Goal: Transaction & Acquisition: Purchase product/service

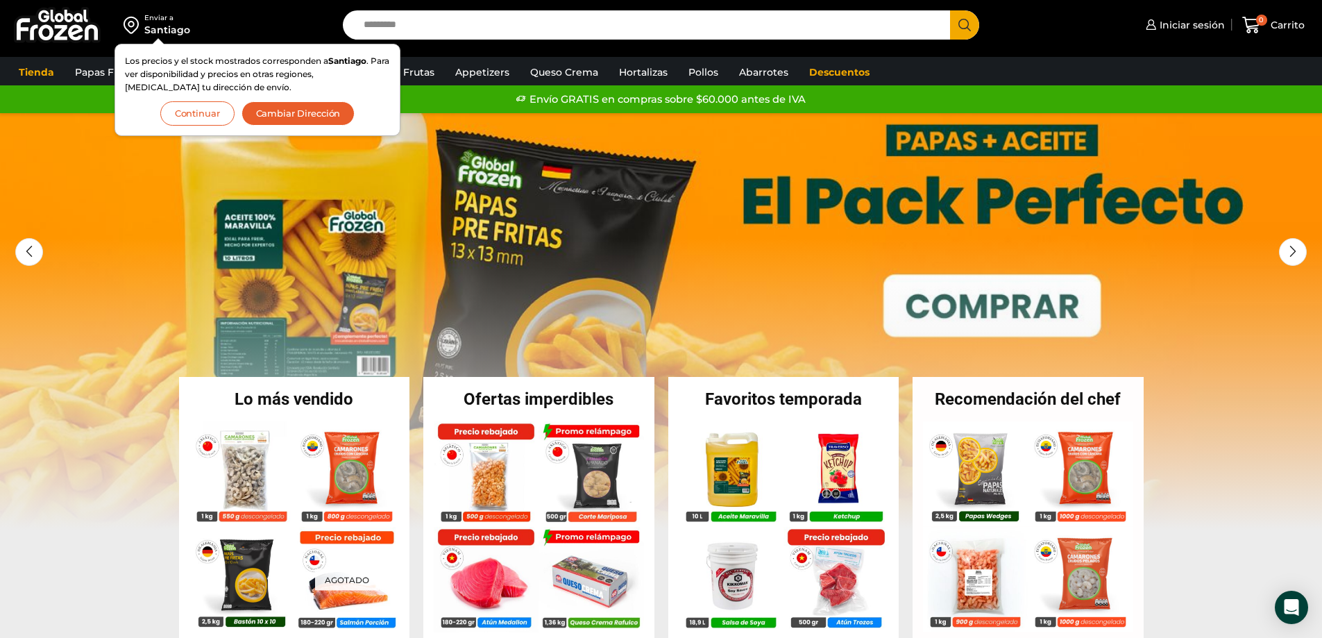
click at [201, 106] on button "Continuar" at bounding box center [197, 113] width 74 height 24
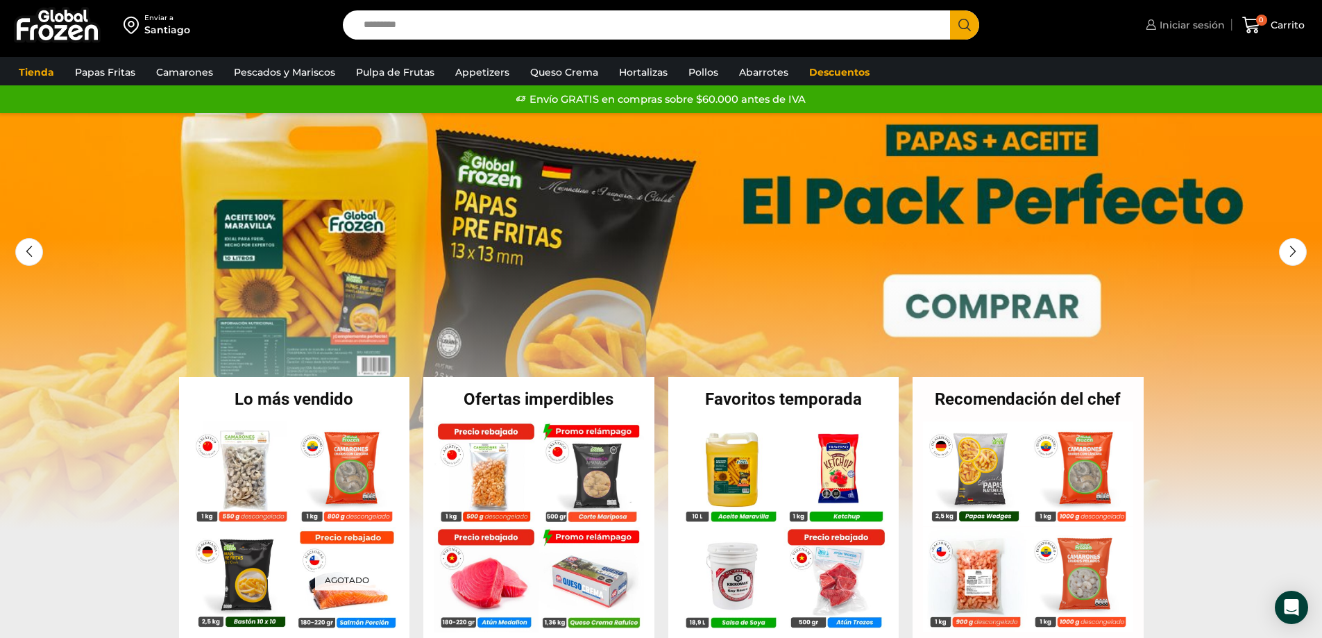
click at [1186, 27] on span "Iniciar sesión" at bounding box center [1190, 25] width 69 height 14
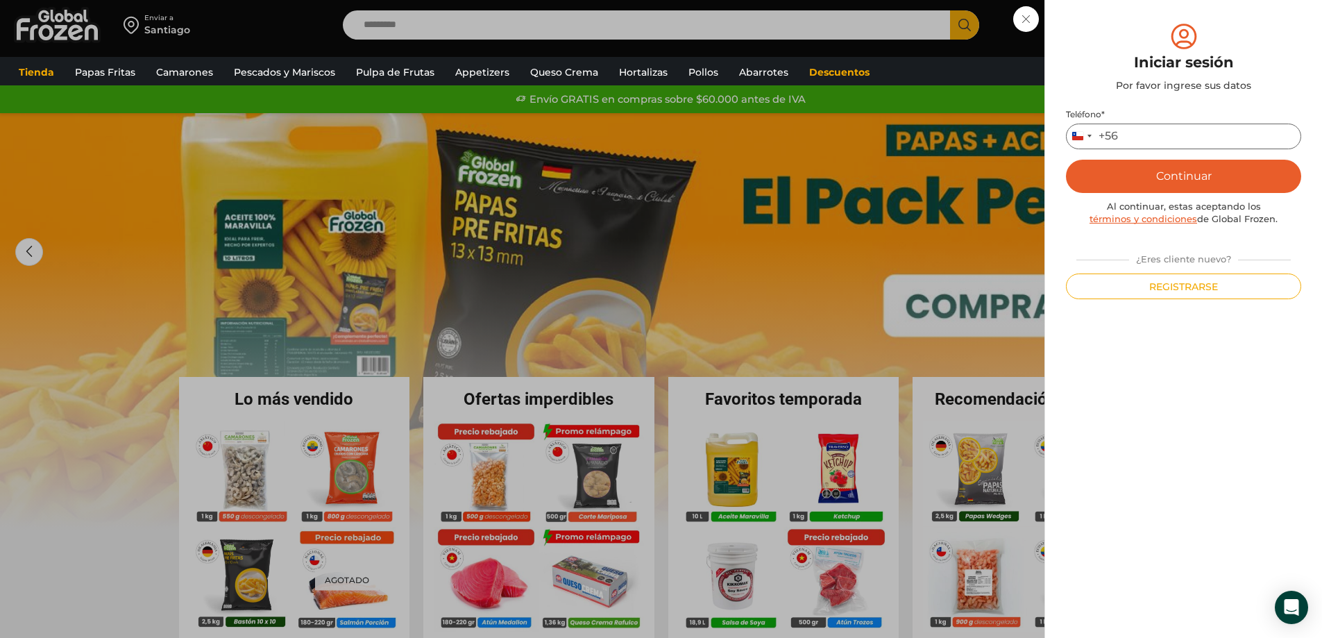
click at [1201, 125] on input "Teléfono *" at bounding box center [1183, 137] width 235 height 26
type input "*********"
click at [1194, 173] on button "Continuar" at bounding box center [1183, 176] width 235 height 33
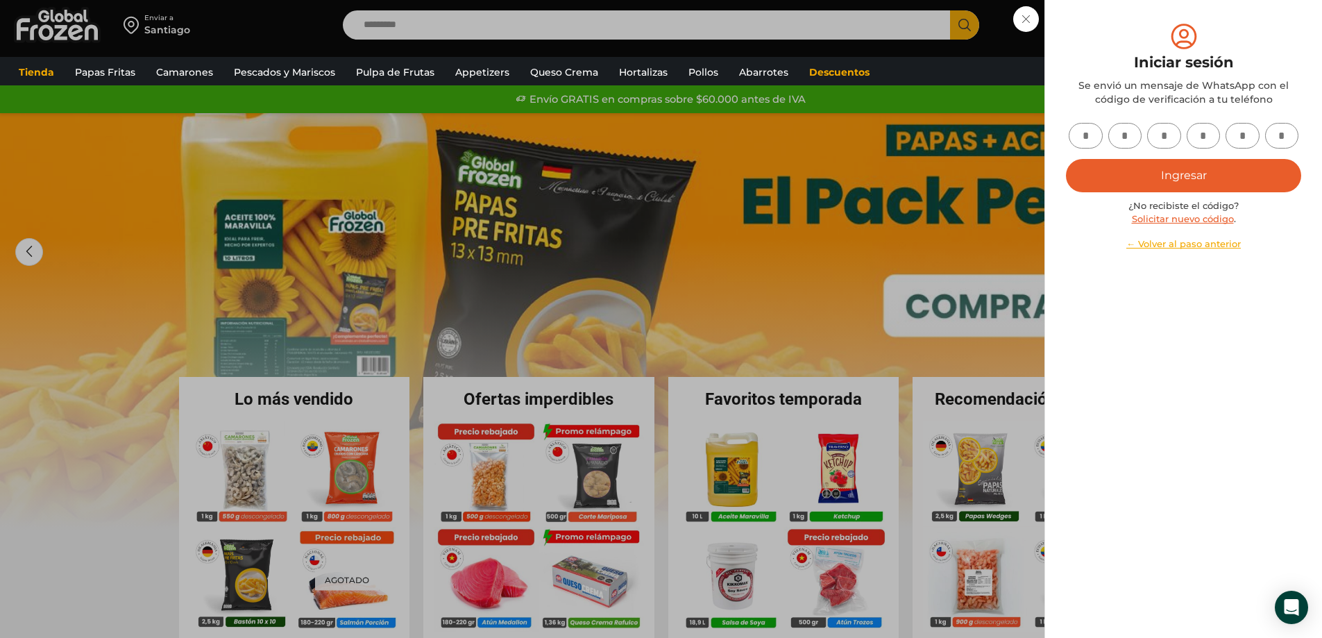
click at [1078, 142] on input "text" at bounding box center [1086, 136] width 34 height 26
click at [1080, 144] on input "text" at bounding box center [1086, 136] width 34 height 26
type input "*"
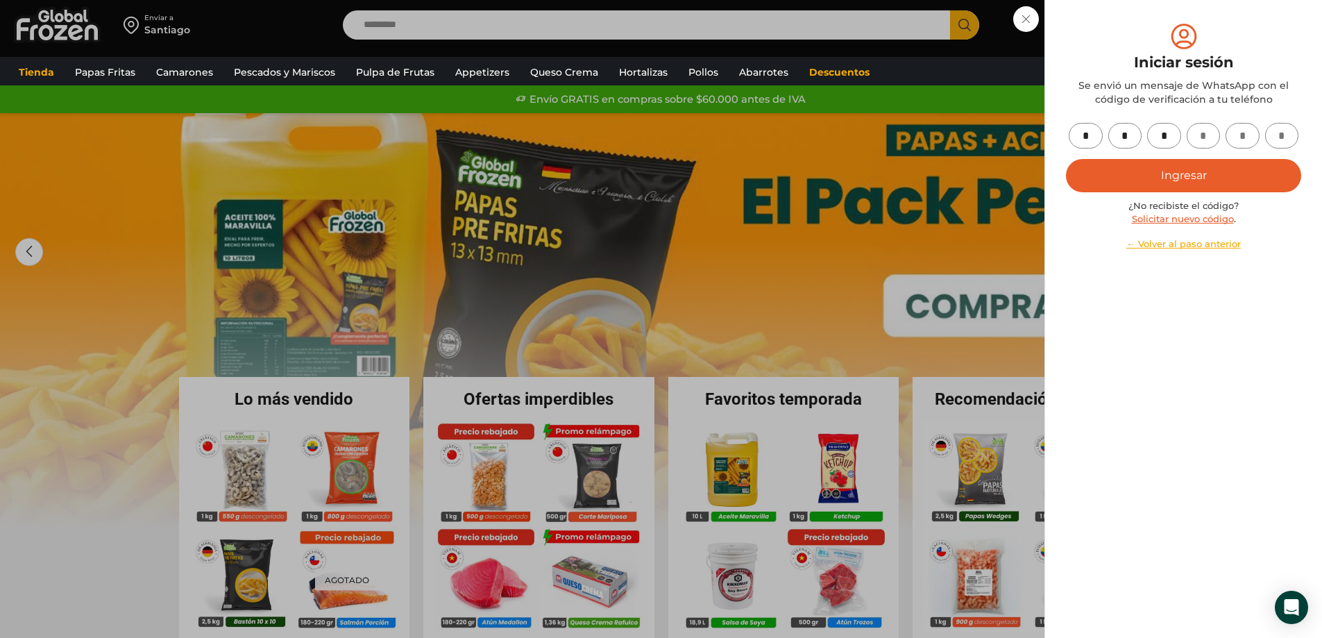
type input "*"
click at [1196, 176] on button "Ingresar" at bounding box center [1183, 175] width 235 height 33
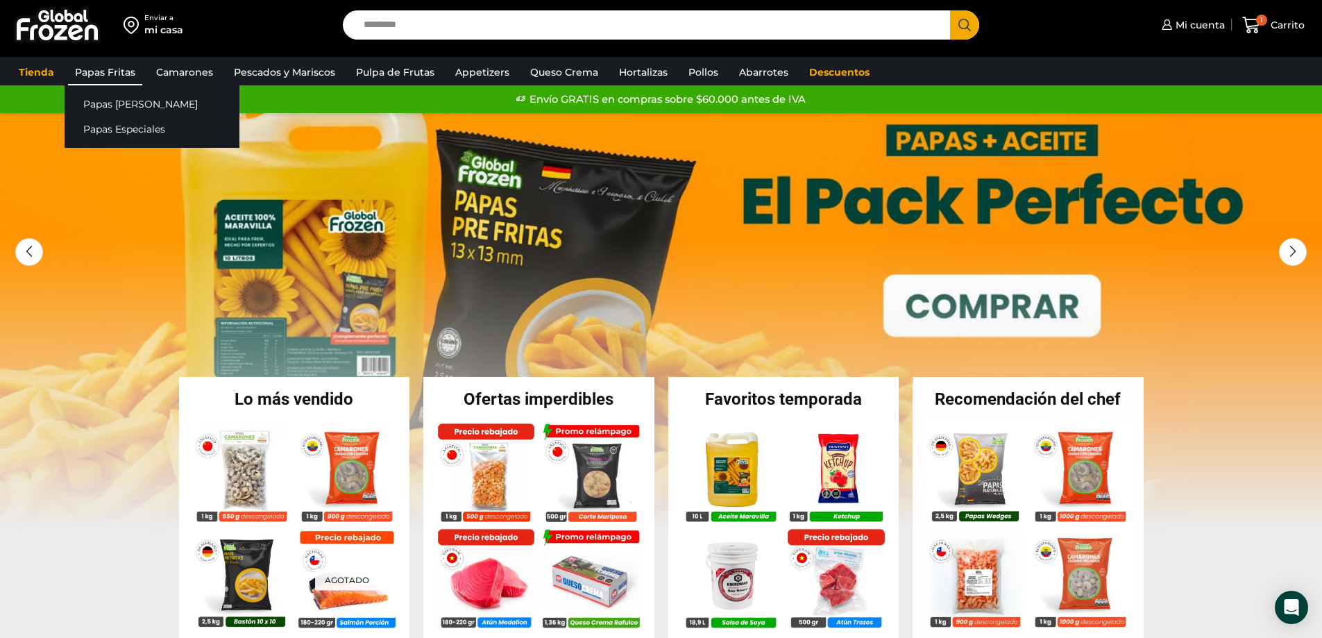
click at [126, 67] on link "Papas Fritas" at bounding box center [105, 72] width 74 height 26
click at [127, 101] on link "Papas [PERSON_NAME]" at bounding box center [152, 104] width 175 height 26
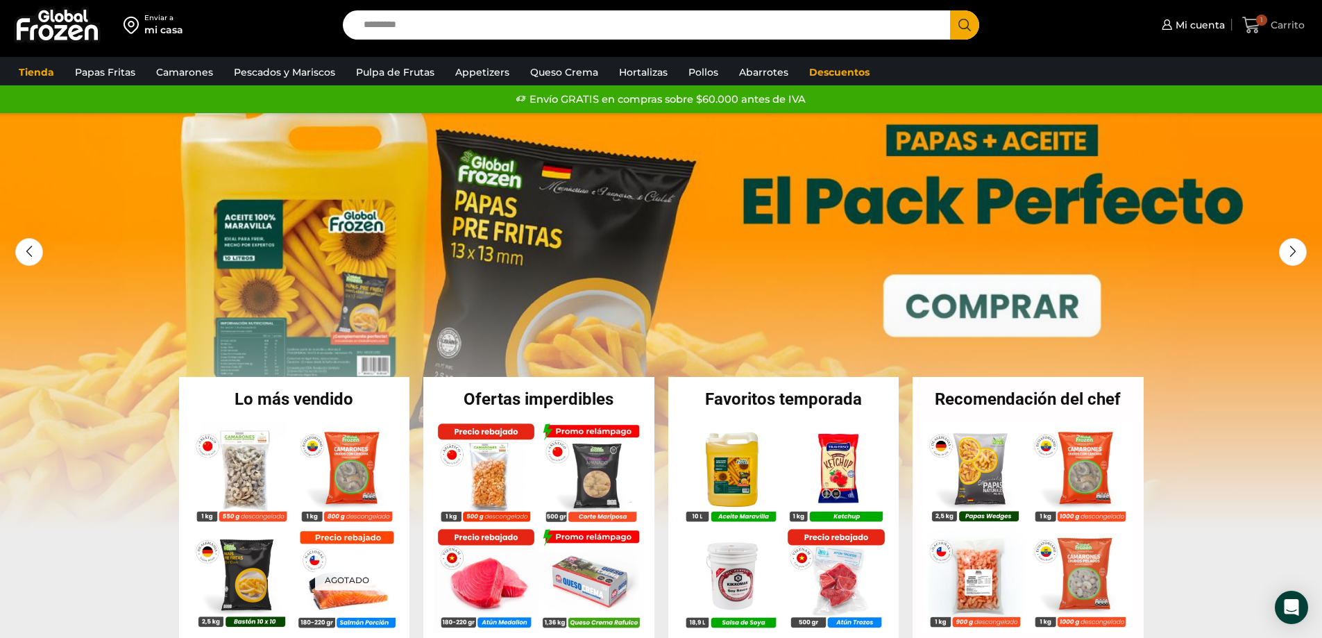
click at [1248, 19] on icon at bounding box center [1251, 25] width 18 height 17
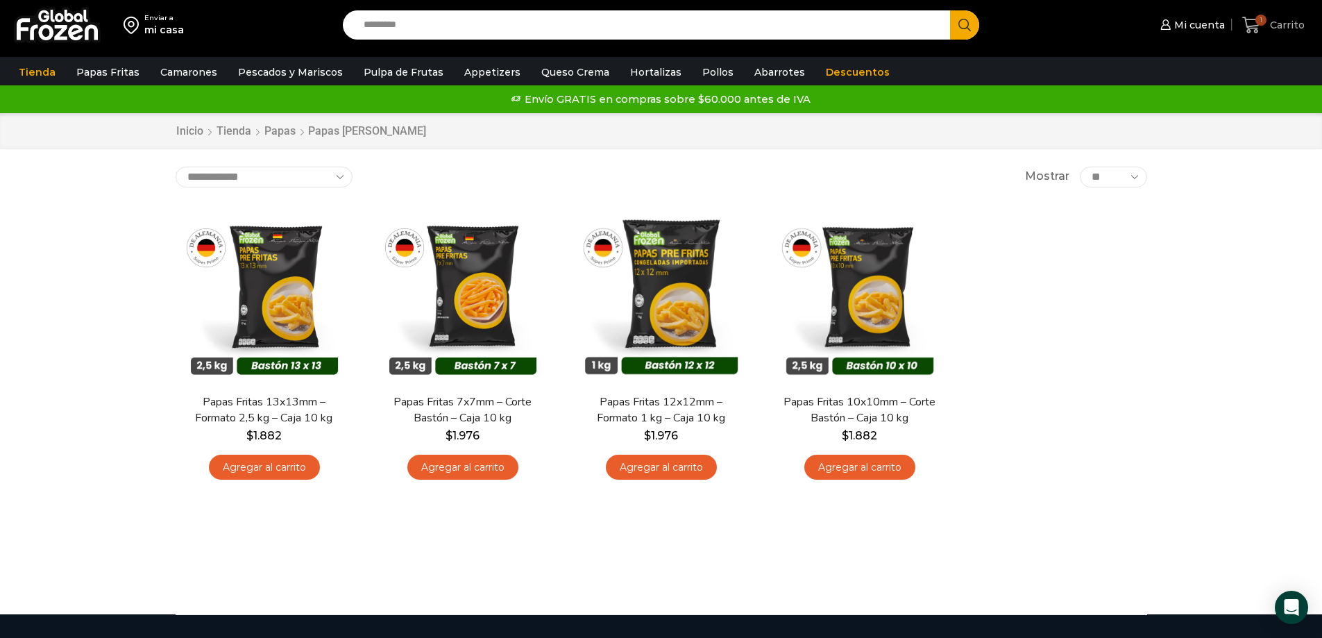
click at [1284, 20] on span "Carrito" at bounding box center [1285, 25] width 38 height 14
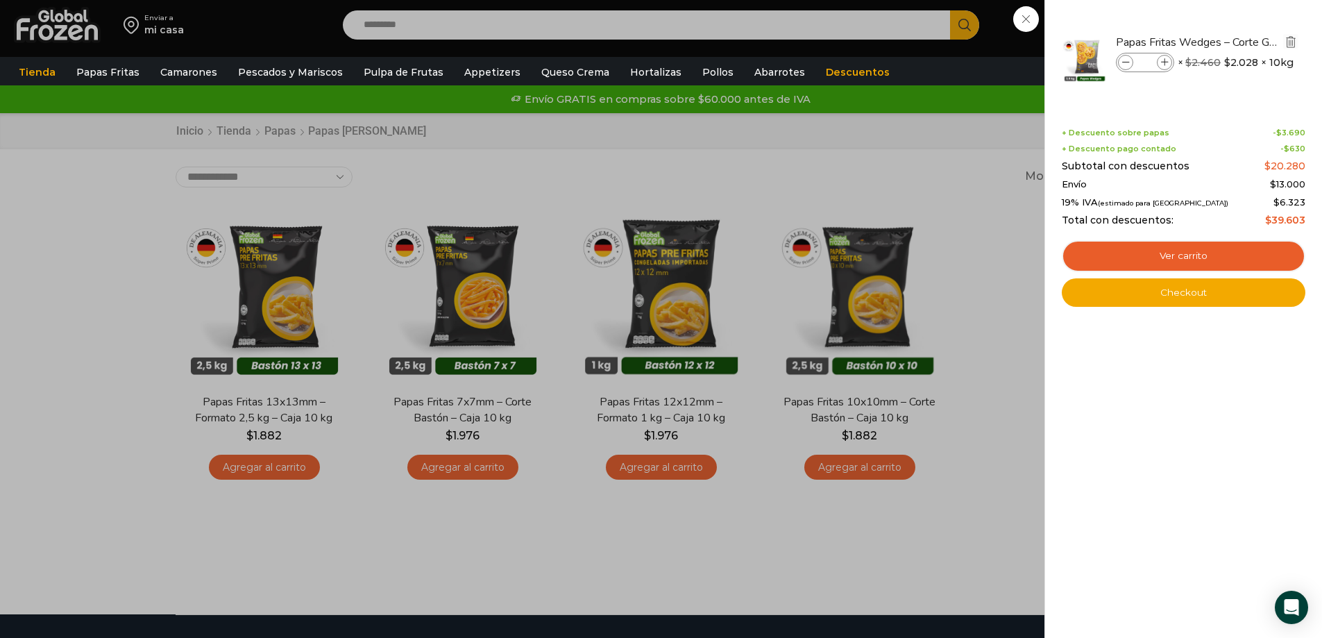
click at [1289, 37] on img "Eliminar Papas Fritas Wedges – Corte Gajo - Caja 10 kg del carrito" at bounding box center [1290, 41] width 12 height 12
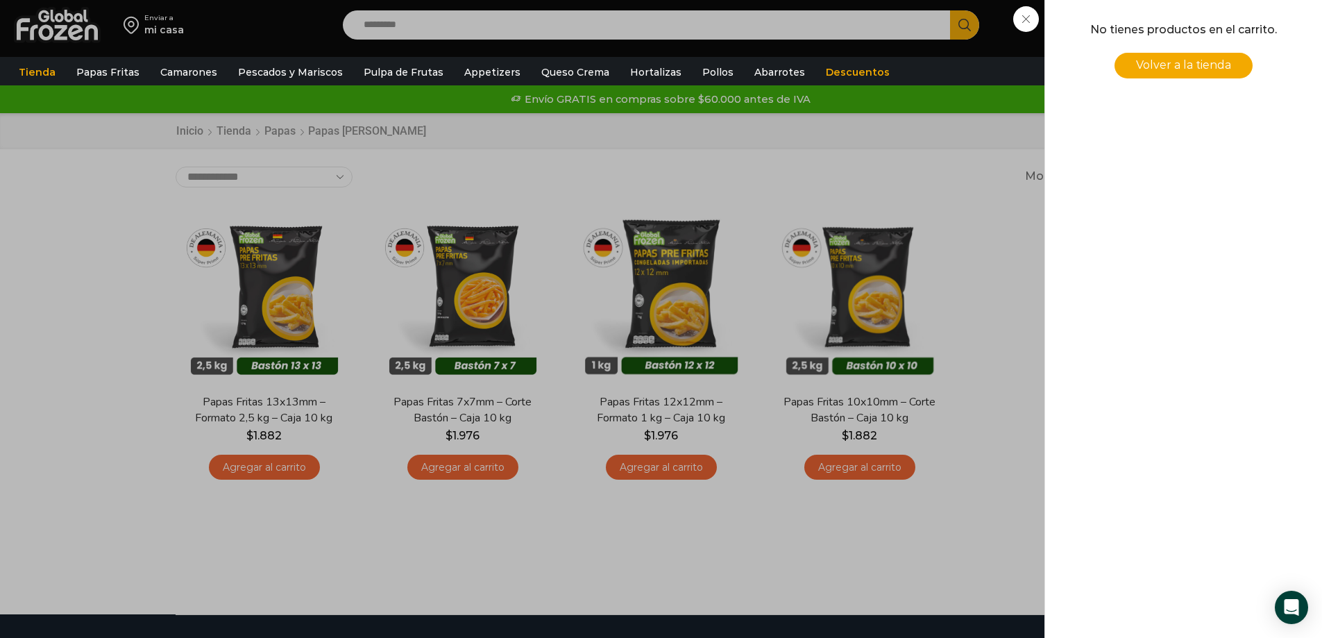
click at [1239, 42] on div "0 Carrito 0 0 Shopping Cart No tienes productos en el carrito. Volver a la tien…" at bounding box center [1273, 25] width 69 height 33
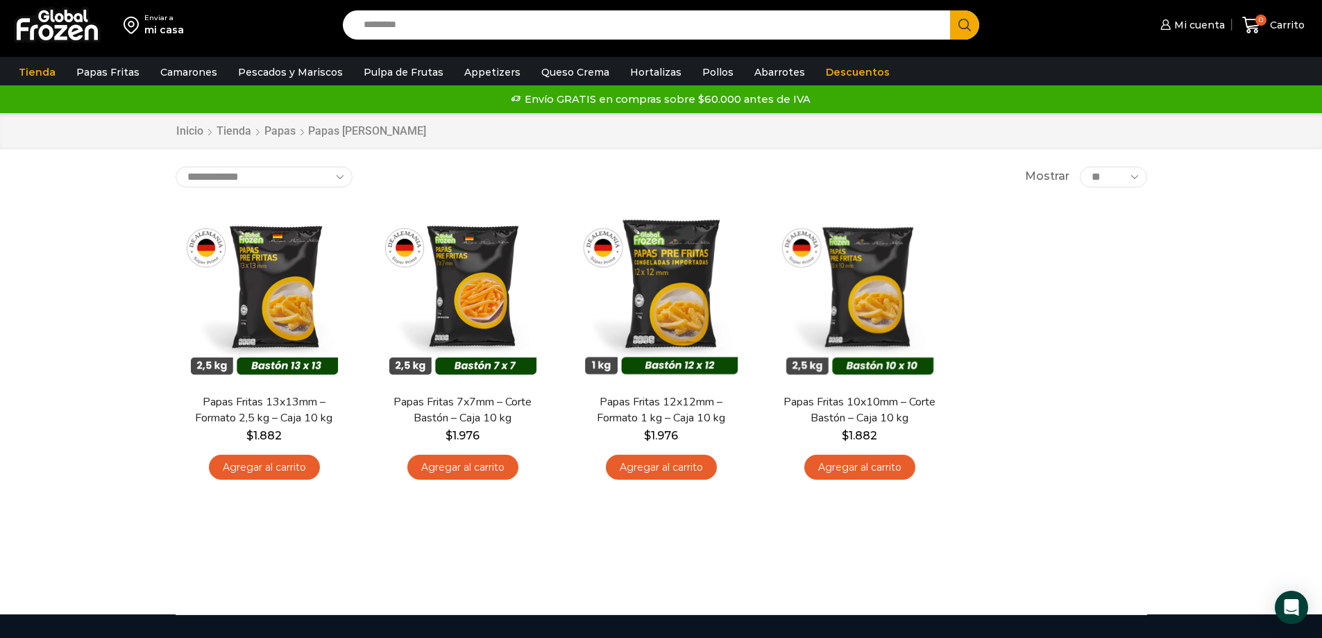
click at [475, 461] on link "Agregar al carrito" at bounding box center [462, 468] width 111 height 26
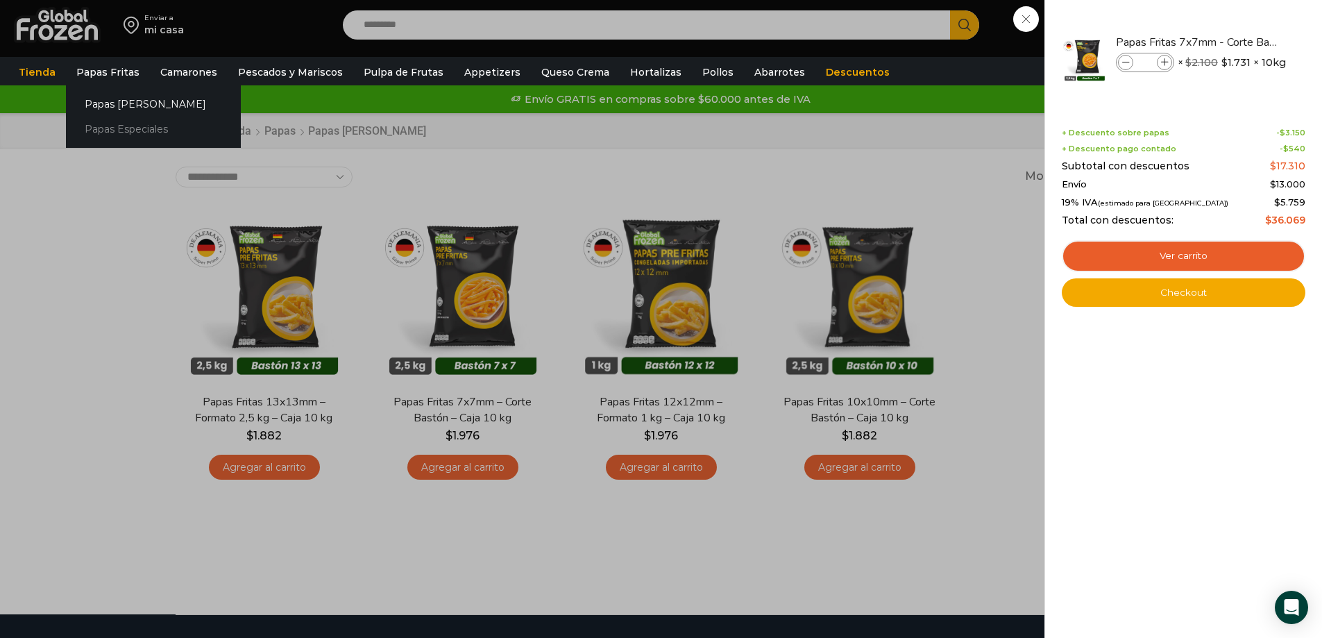
click at [110, 127] on link "Papas Especiales" at bounding box center [153, 130] width 175 height 26
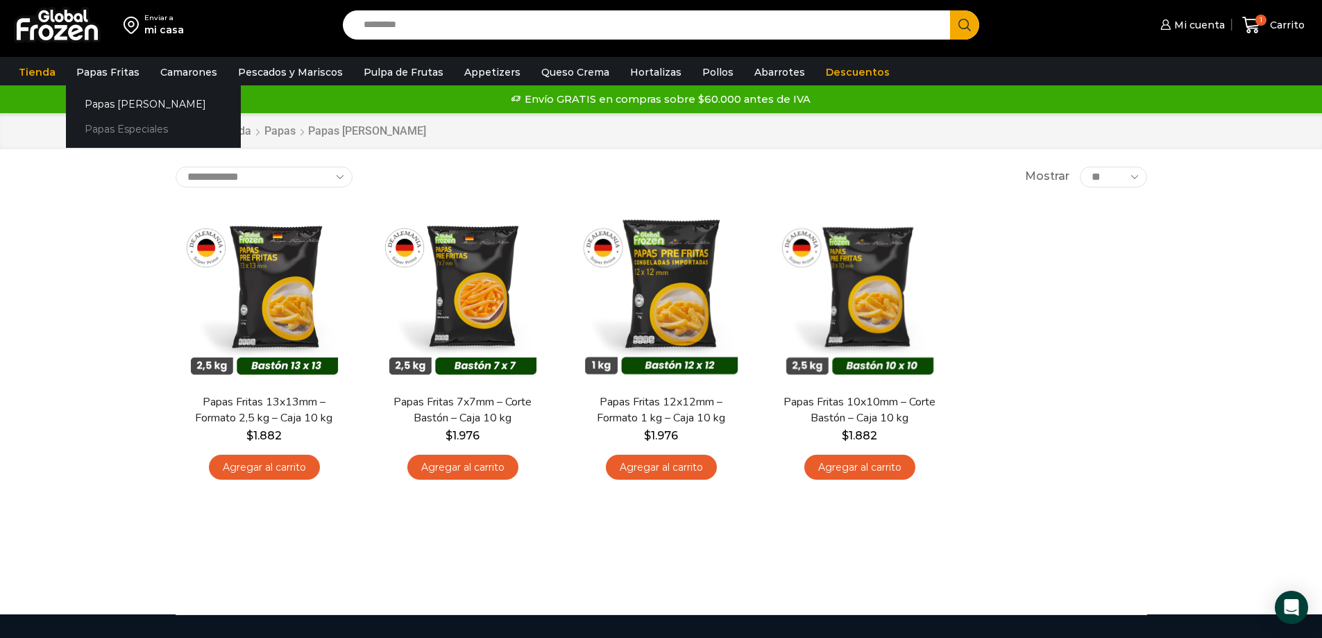
click at [110, 127] on link "Papas Especiales" at bounding box center [153, 130] width 175 height 26
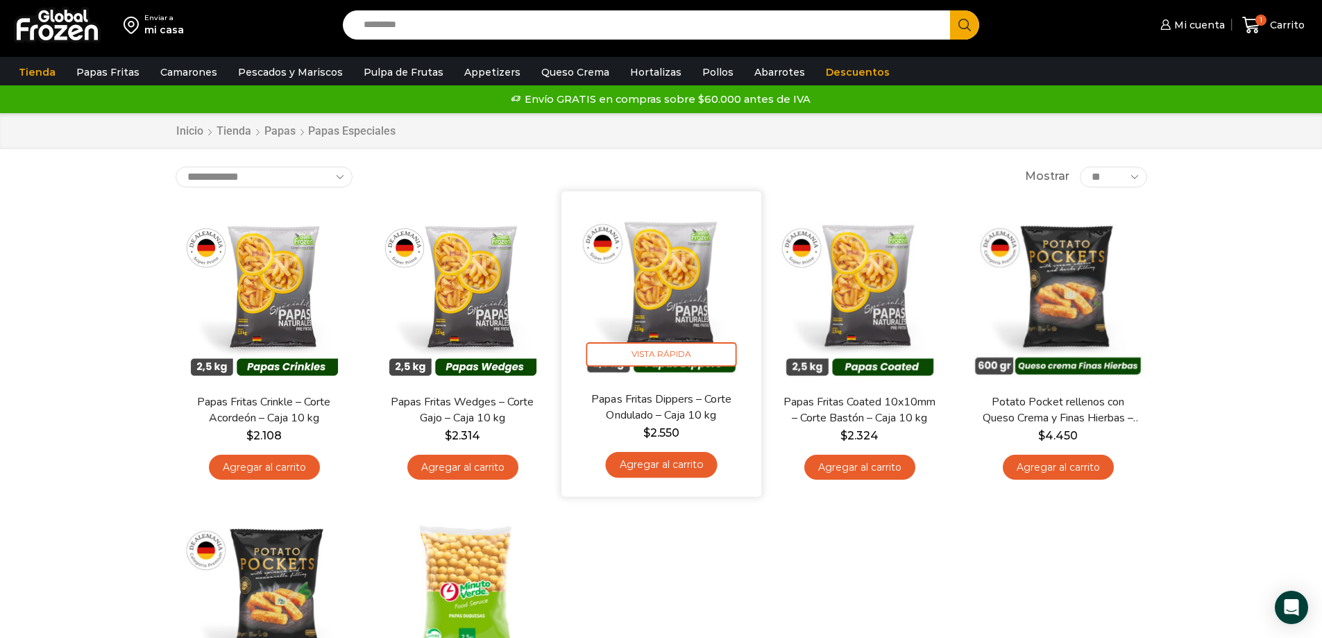
click at [655, 464] on link "Agregar al carrito" at bounding box center [661, 465] width 112 height 26
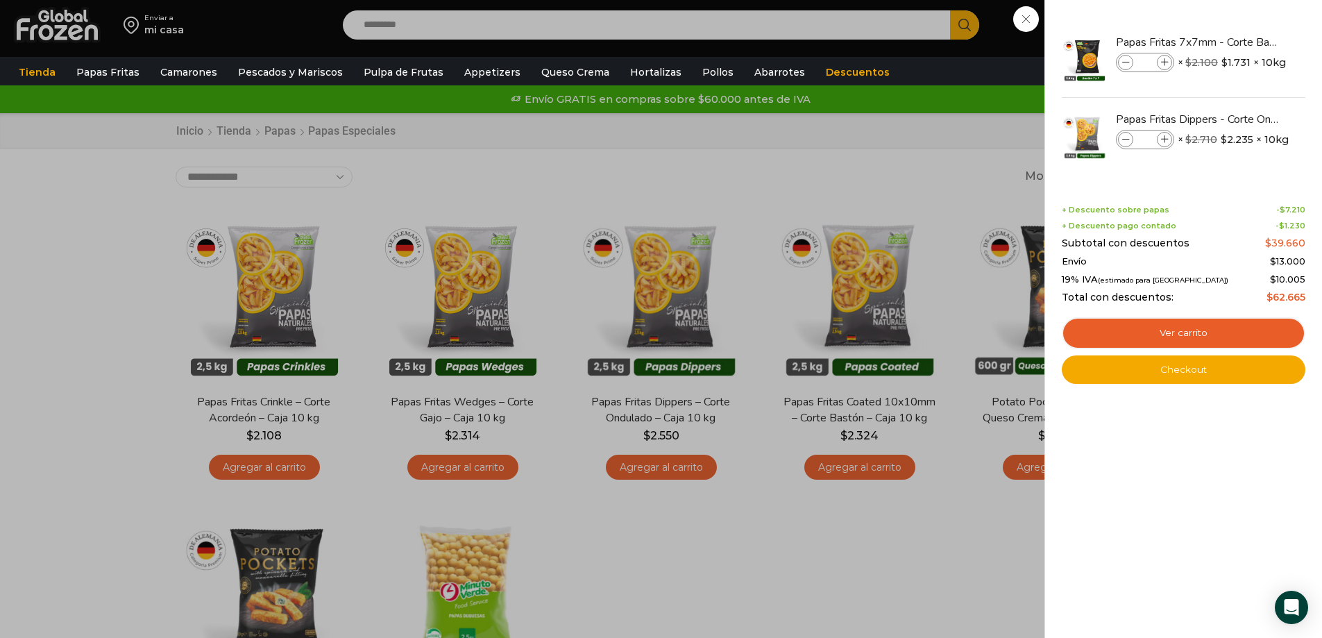
click at [1239, 42] on div "2 Carrito 2 2 Shopping Cart *" at bounding box center [1273, 25] width 69 height 33
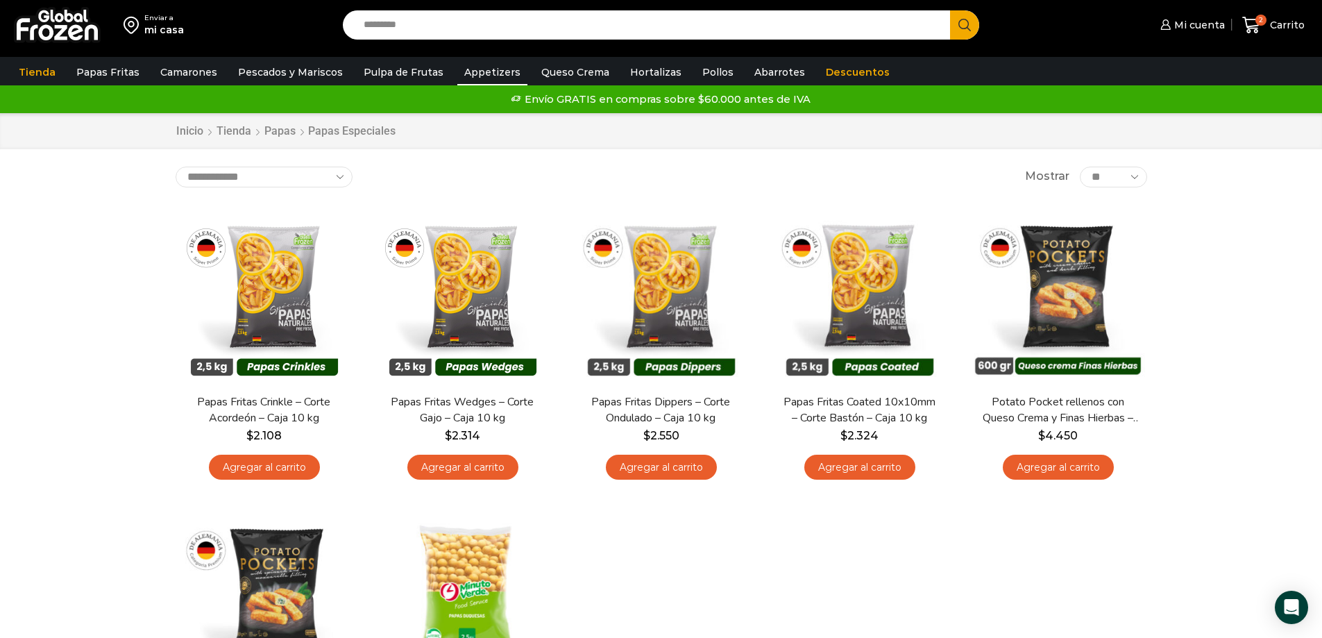
click at [465, 74] on link "Appetizers" at bounding box center [492, 72] width 70 height 26
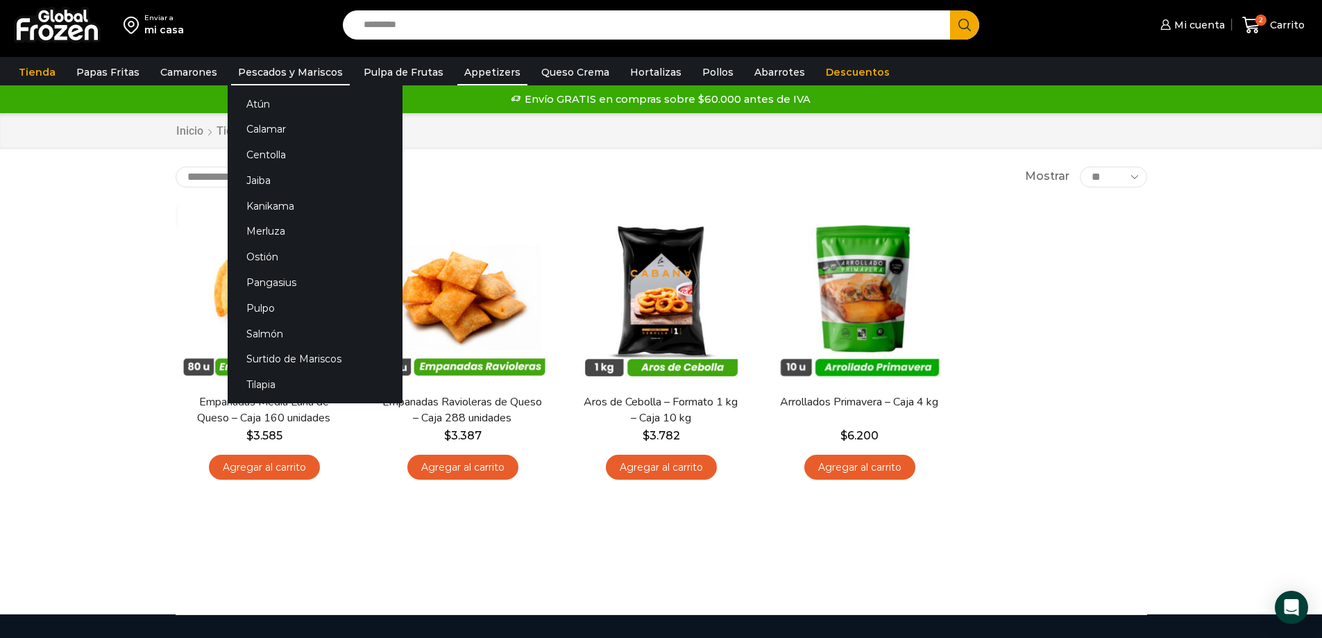
click at [279, 65] on link "Pescados y Mariscos" at bounding box center [290, 72] width 119 height 26
click at [270, 224] on link "Merluza" at bounding box center [315, 232] width 175 height 26
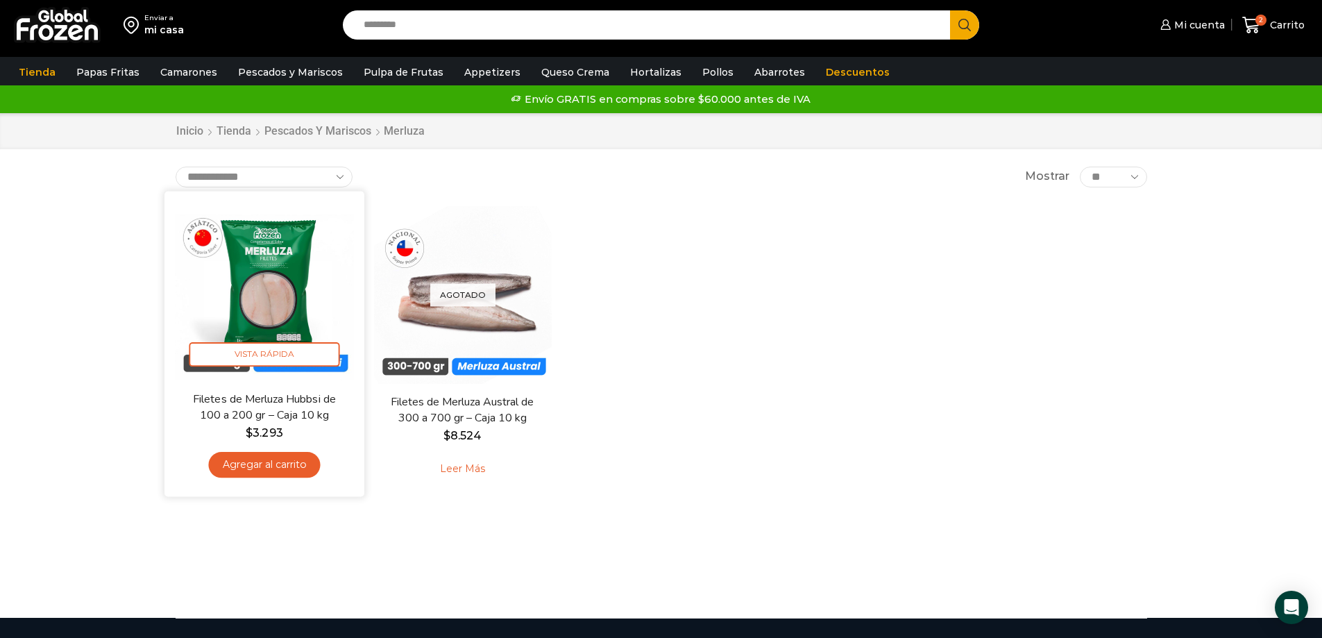
click at [262, 465] on link "Agregar al carrito" at bounding box center [264, 465] width 112 height 26
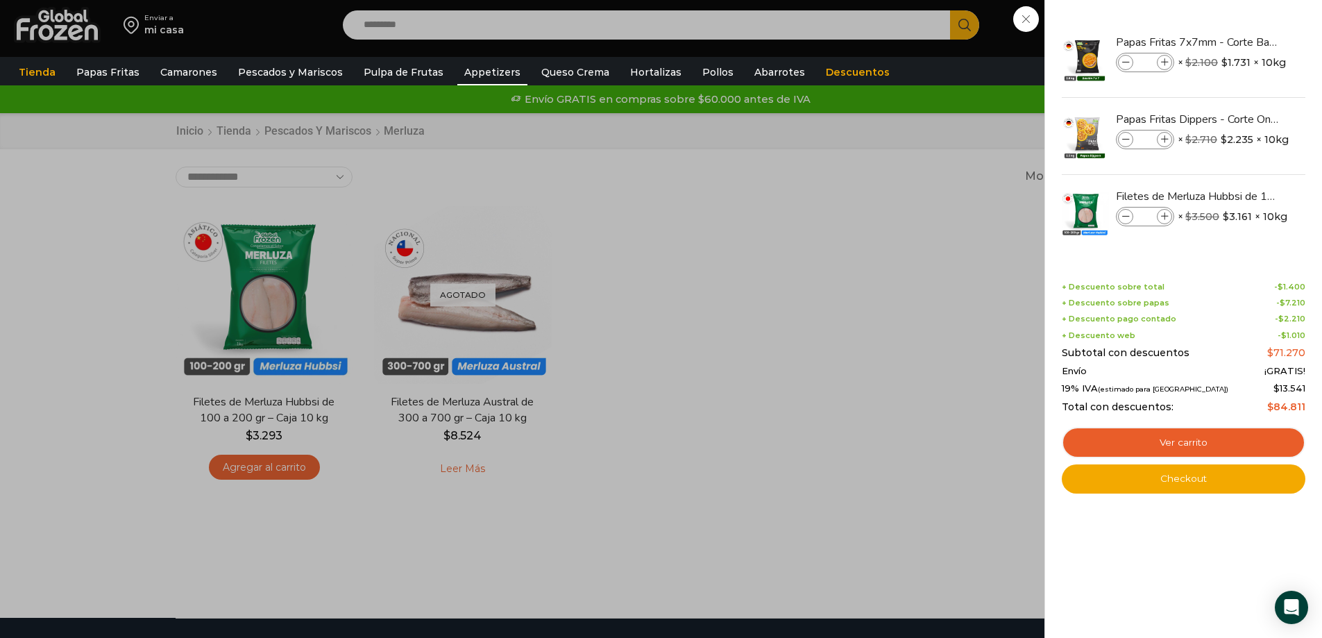
click at [464, 67] on link "Appetizers" at bounding box center [492, 72] width 70 height 26
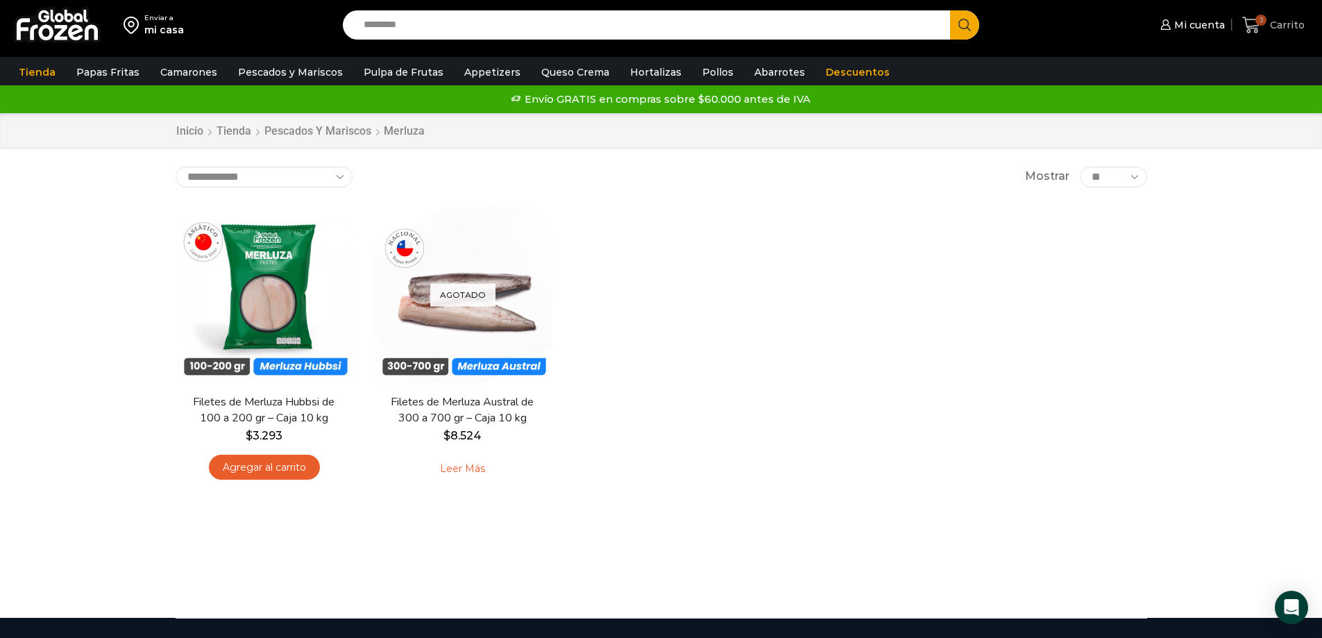
click at [1288, 26] on span "Carrito" at bounding box center [1285, 25] width 38 height 14
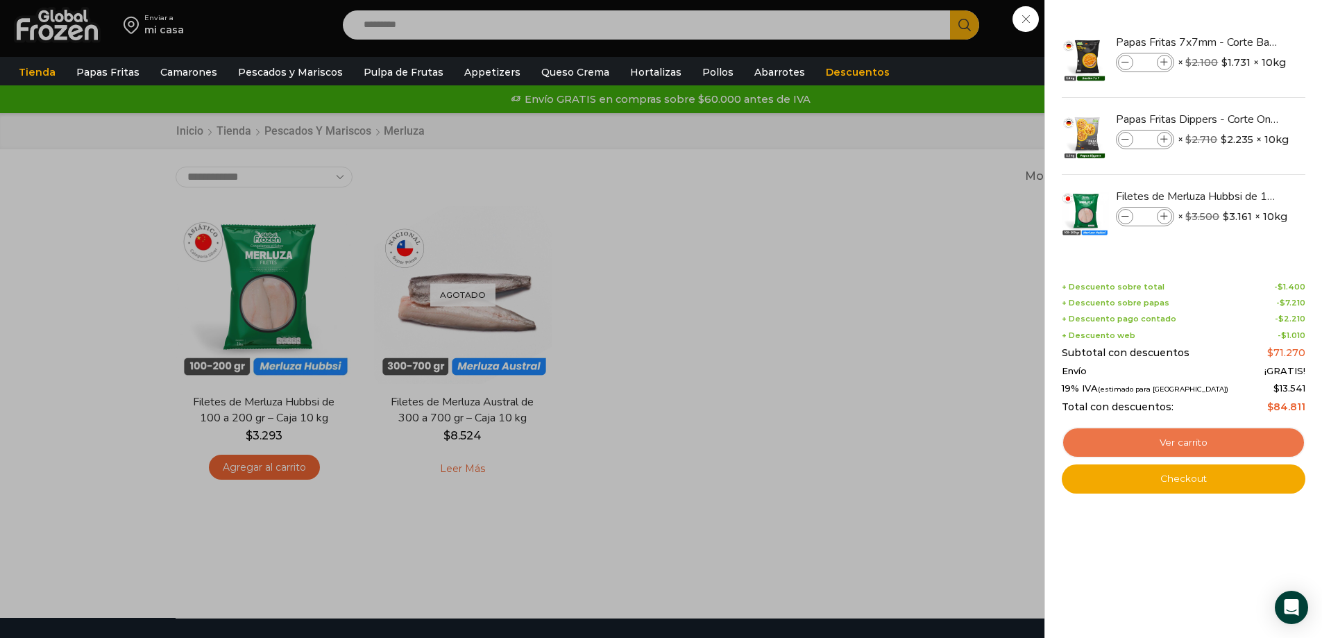
click at [1209, 435] on link "Ver carrito" at bounding box center [1184, 443] width 244 height 32
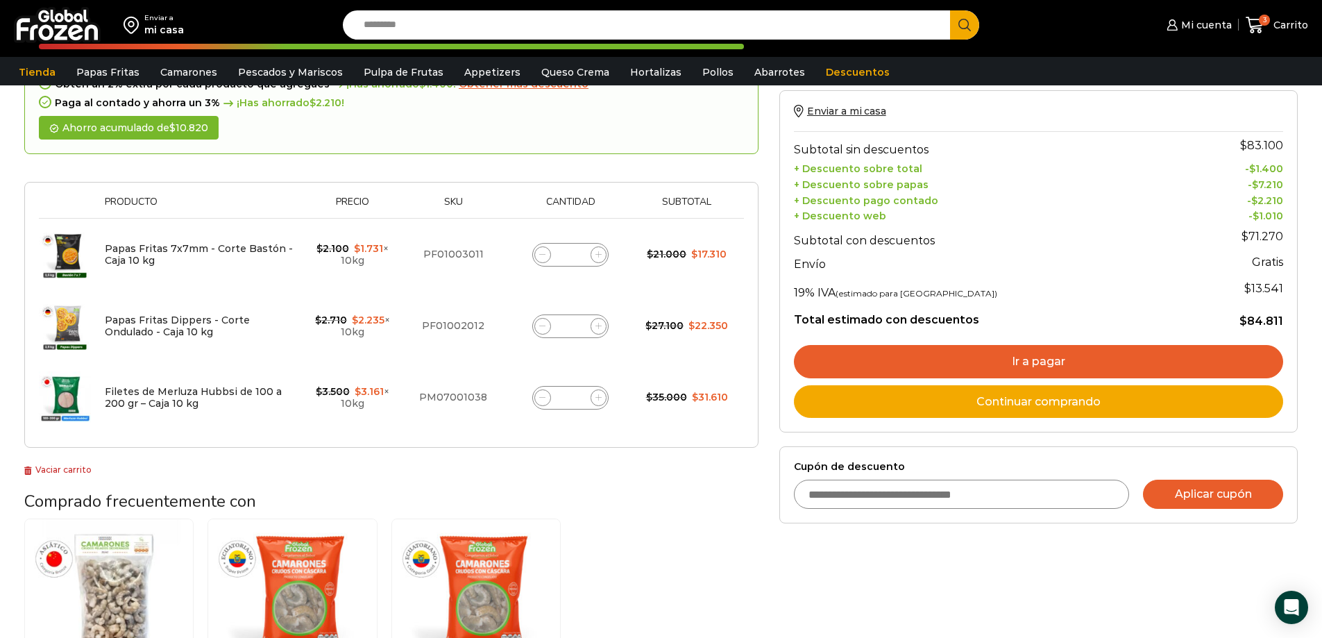
scroll to position [139, 0]
click at [1078, 348] on link "Ir a pagar" at bounding box center [1038, 362] width 489 height 33
click at [1079, 357] on link "Ir a pagar" at bounding box center [1038, 362] width 489 height 33
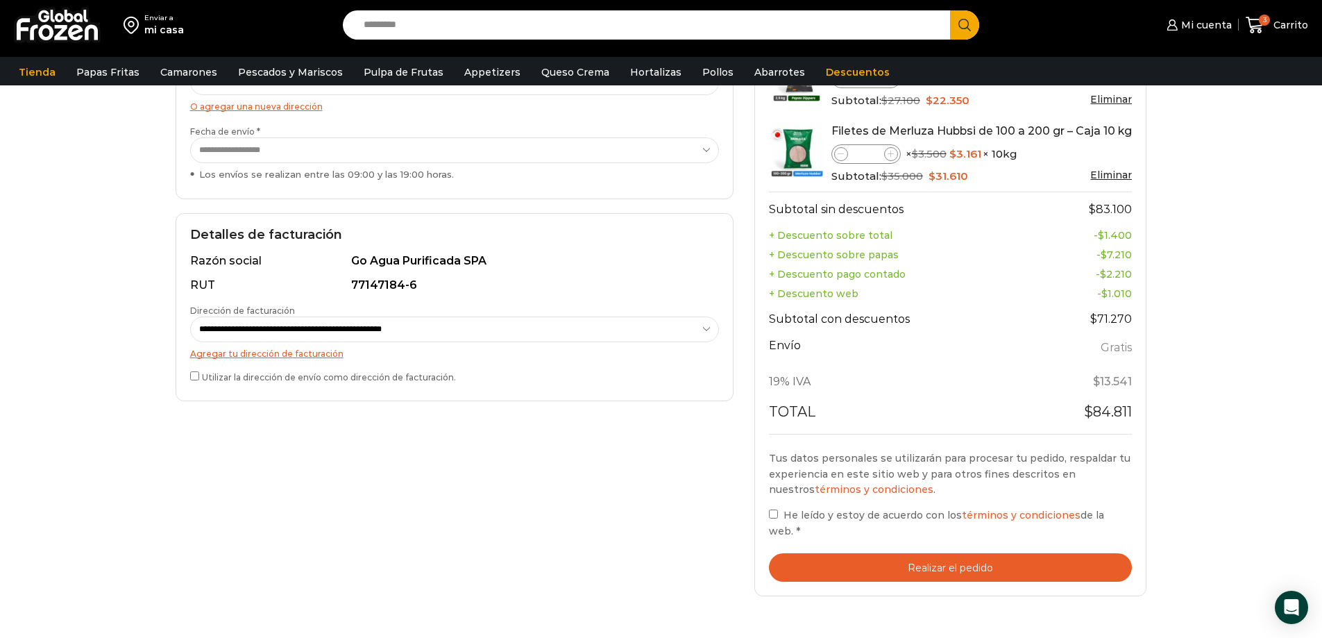
scroll to position [278, 0]
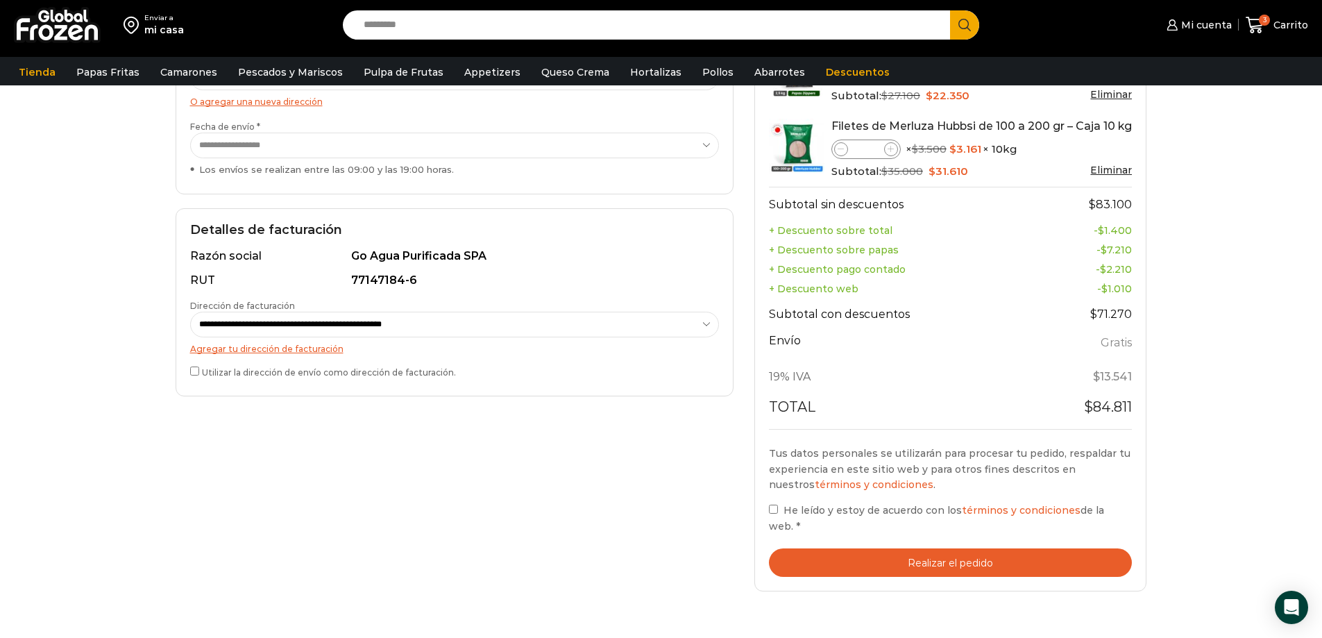
click at [962, 548] on button "Realizar el pedido" at bounding box center [951, 562] width 364 height 28
